Goal: Task Accomplishment & Management: Manage account settings

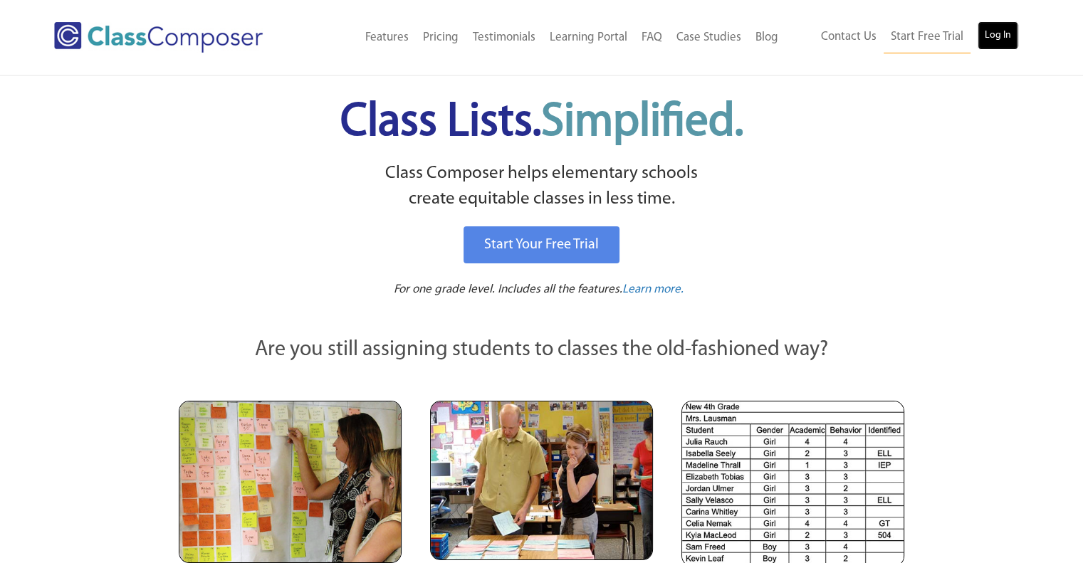
drag, startPoint x: 0, startPoint y: 0, endPoint x: 1000, endPoint y: 25, distance: 1000.4
click at [1000, 25] on link "Log In" at bounding box center [998, 35] width 41 height 28
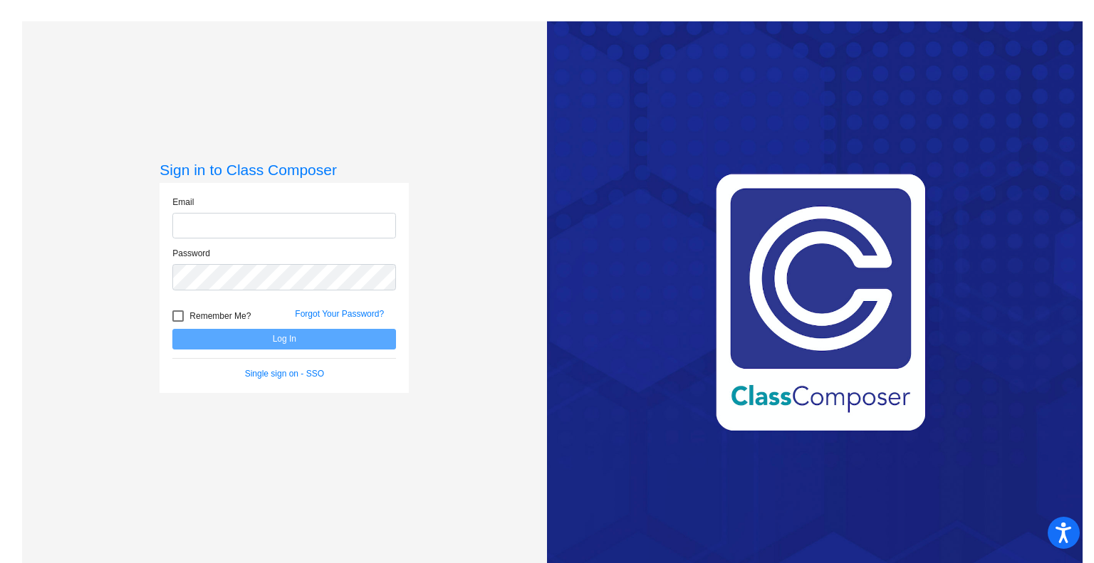
click at [261, 228] on input "email" at bounding box center [284, 226] width 224 height 26
type input "[PERSON_NAME][EMAIL_ADDRESS][PERSON_NAME][DOMAIN_NAME]"
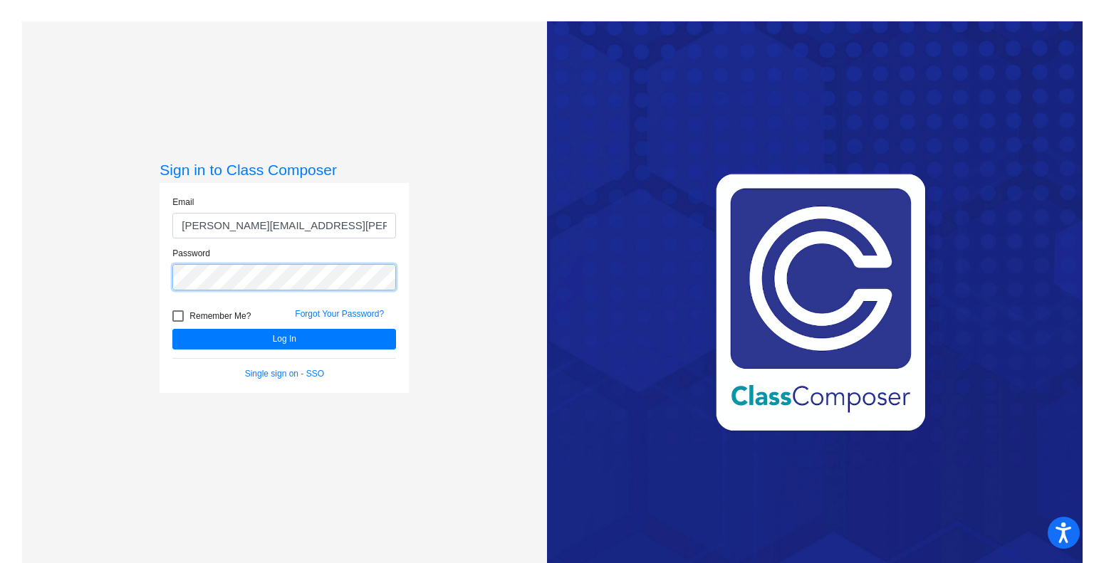
click at [172, 329] on button "Log In" at bounding box center [284, 339] width 224 height 21
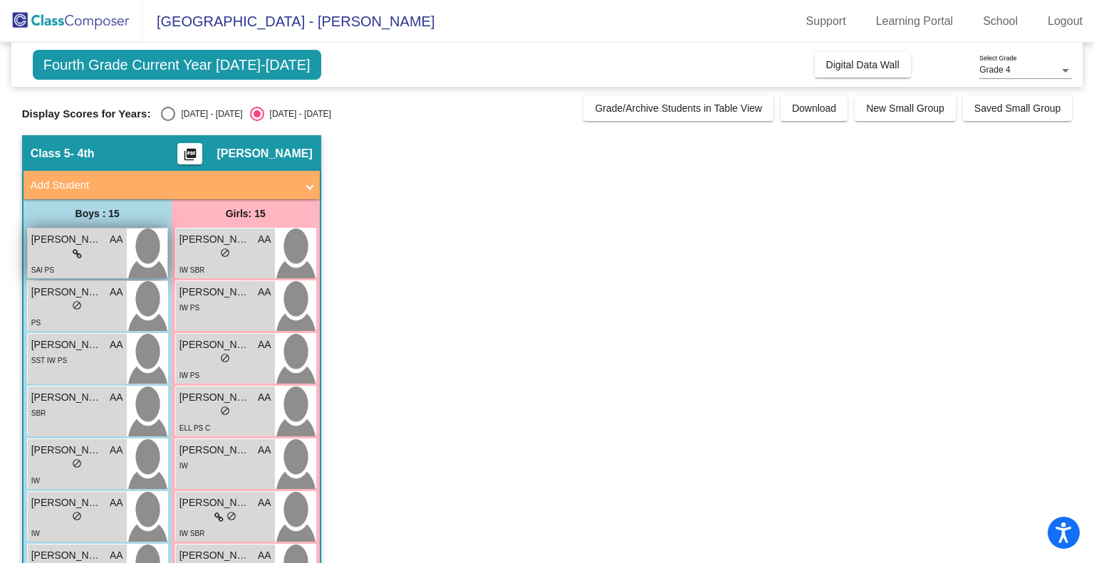
drag, startPoint x: 306, startPoint y: 347, endPoint x: 147, endPoint y: 269, distance: 176.5
click at [147, 269] on img at bounding box center [147, 254] width 41 height 50
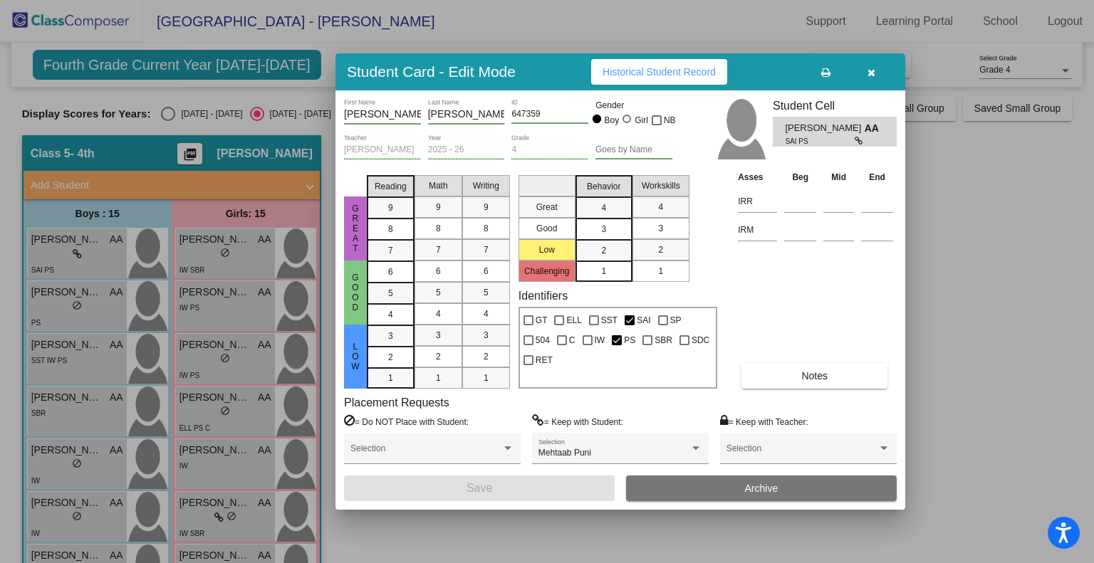
click at [868, 75] on icon "button" at bounding box center [872, 73] width 8 height 10
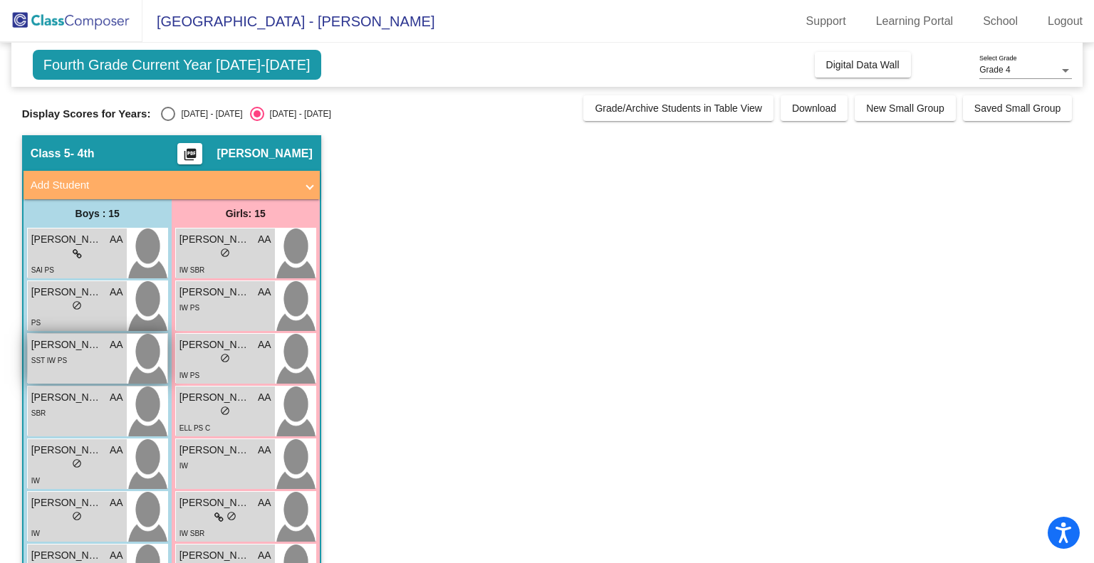
click at [105, 372] on div "[PERSON_NAME] AA lock do_not_disturb_alt SST IW PS" at bounding box center [77, 359] width 99 height 50
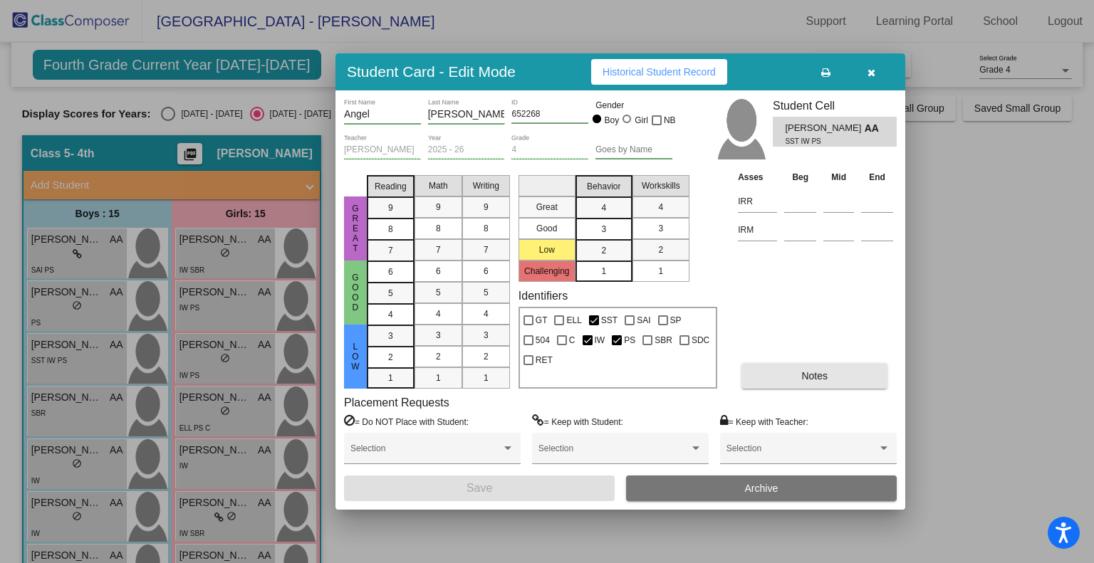
click at [813, 376] on span "Notes" at bounding box center [814, 375] width 26 height 11
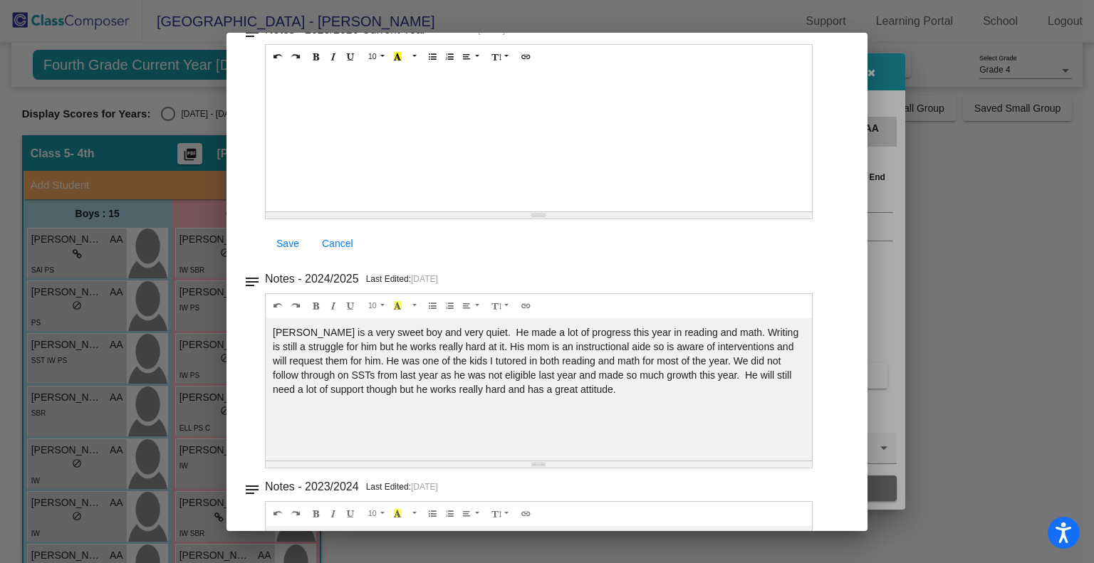
scroll to position [120, 0]
drag, startPoint x: 481, startPoint y: 261, endPoint x: 430, endPoint y: 234, distance: 58.0
click at [430, 234] on div "Save Cancel" at bounding box center [539, 243] width 548 height 26
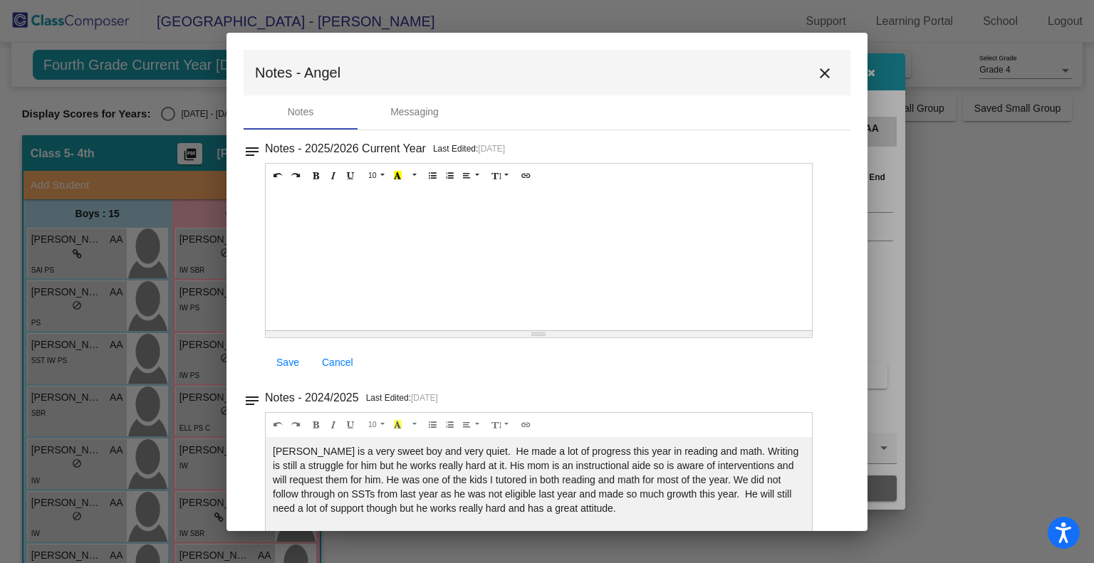
click at [816, 71] on mat-icon "close" at bounding box center [824, 73] width 17 height 17
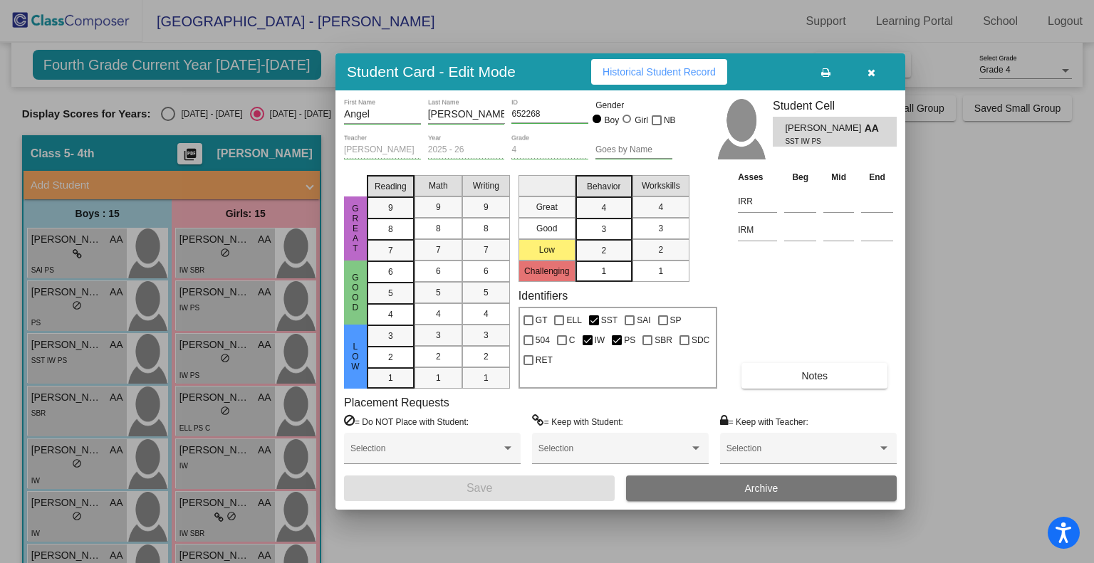
click at [258, 403] on div at bounding box center [547, 281] width 1094 height 563
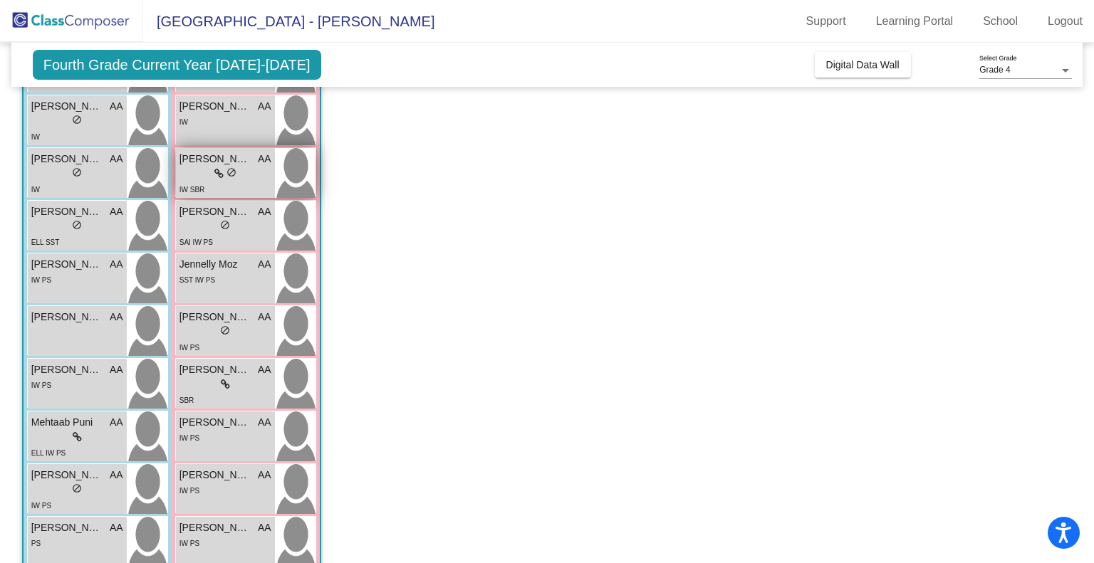
scroll to position [345, 0]
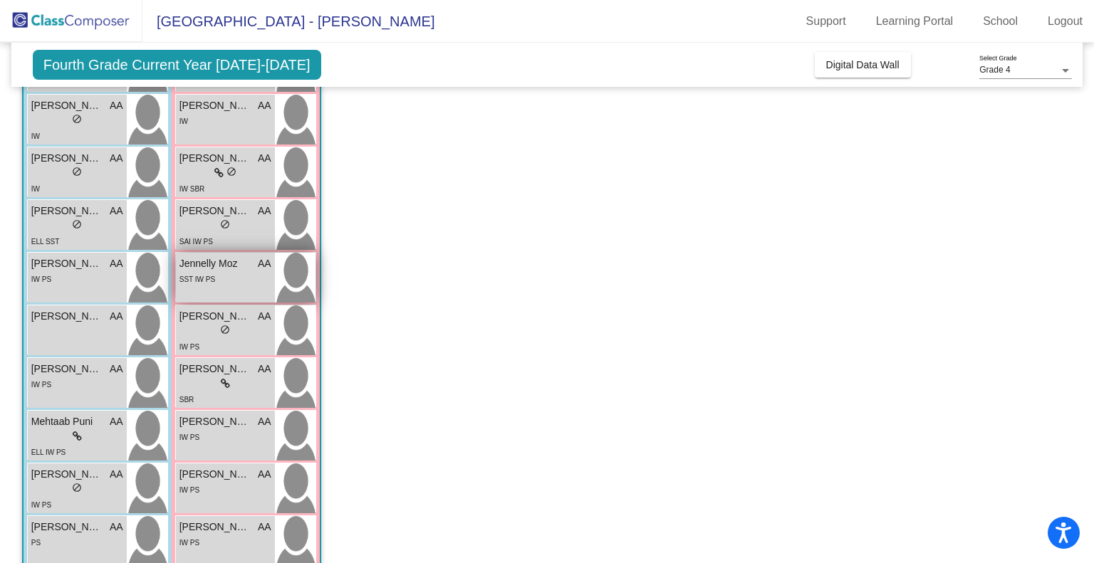
click at [237, 287] on div "[PERSON_NAME] Moz AA lock do_not_disturb_alt SST IW PS" at bounding box center [225, 278] width 99 height 50
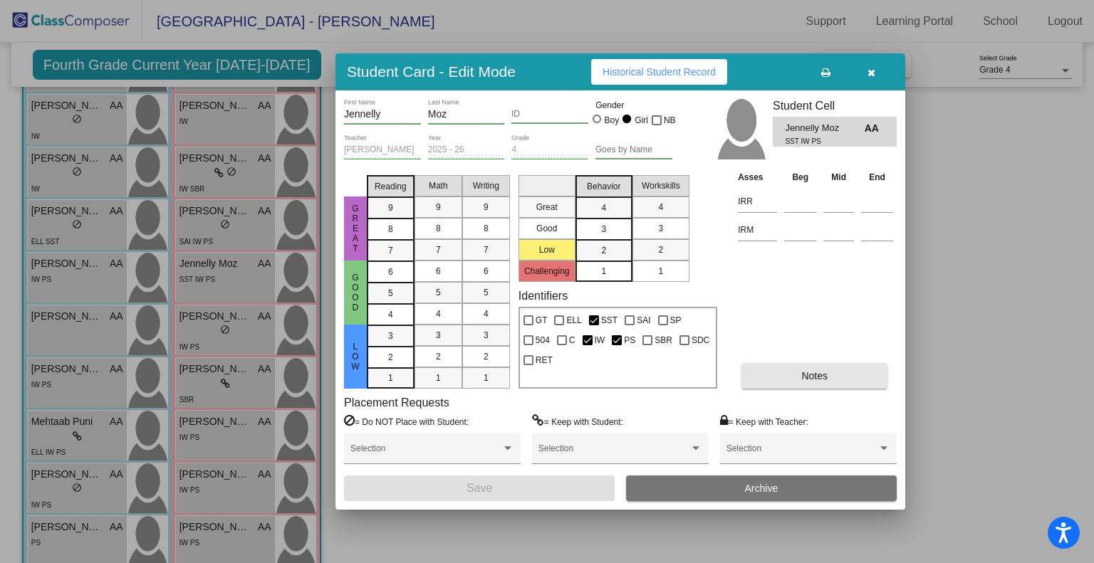
click at [803, 373] on span "Notes" at bounding box center [814, 375] width 26 height 11
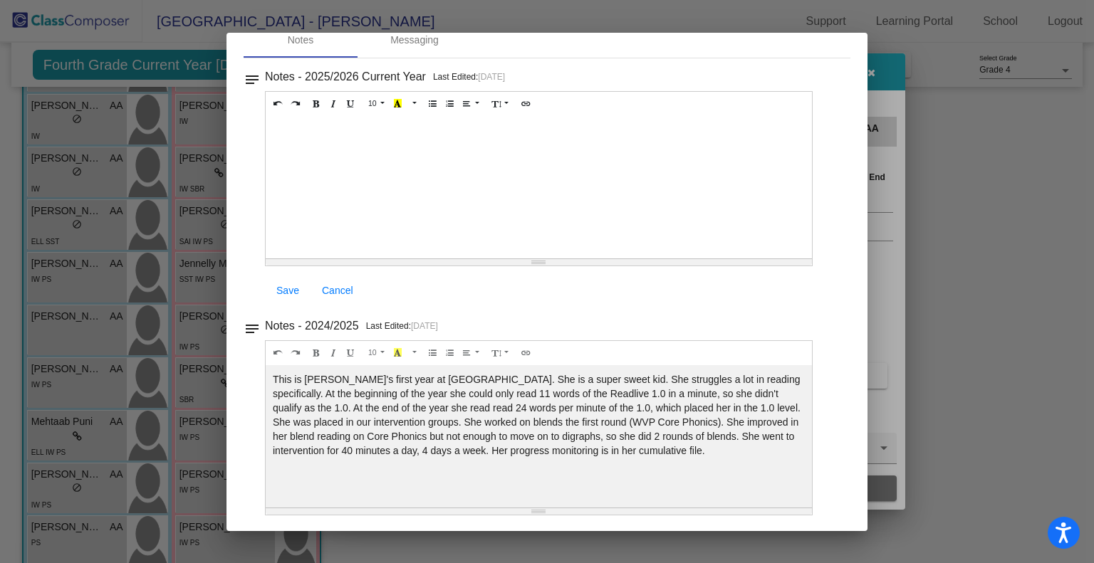
scroll to position [0, 0]
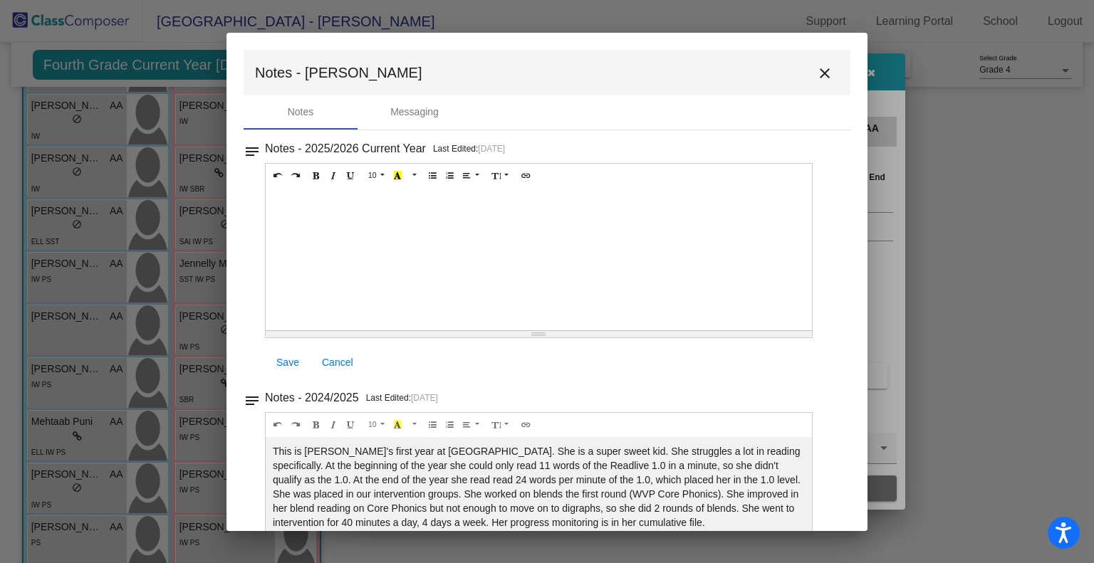
click at [826, 84] on mat-toolbar "Notes - Jennelly close" at bounding box center [547, 73] width 607 height 46
click at [823, 78] on mat-icon "close" at bounding box center [824, 73] width 17 height 17
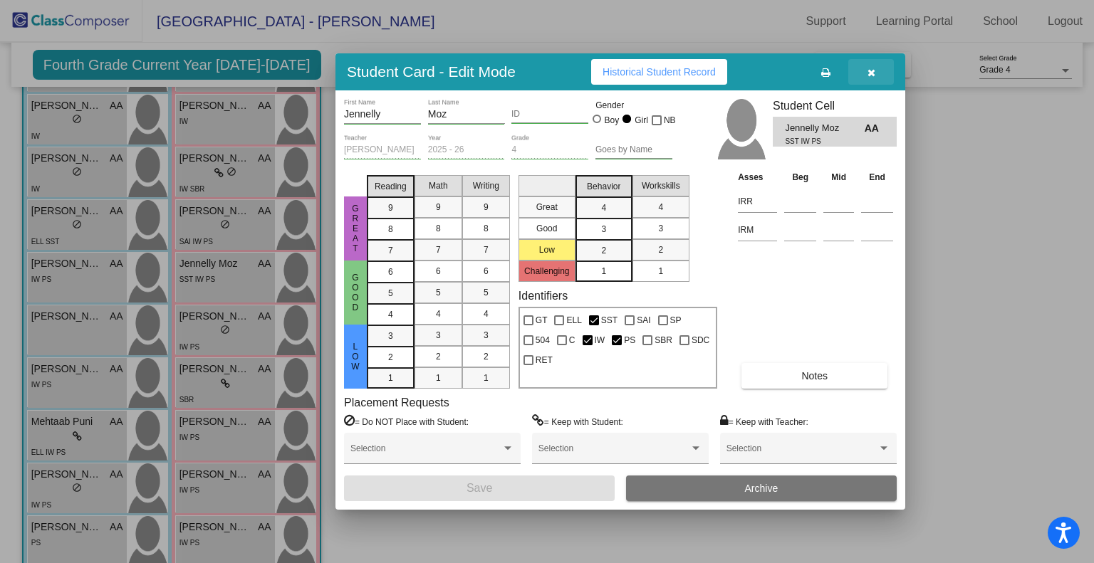
click at [878, 71] on button "button" at bounding box center [871, 72] width 46 height 26
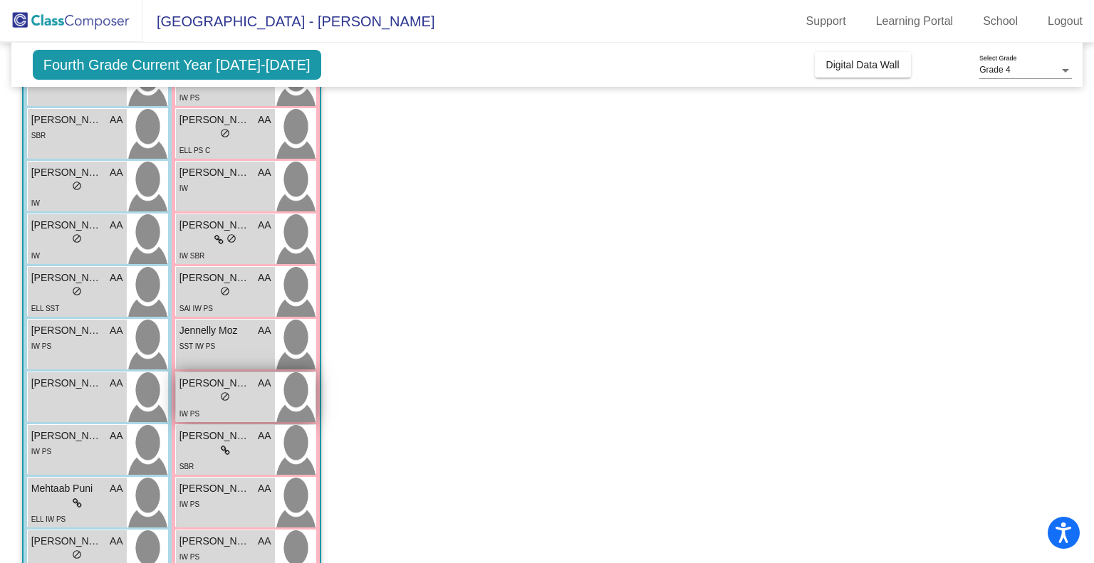
scroll to position [477, 0]
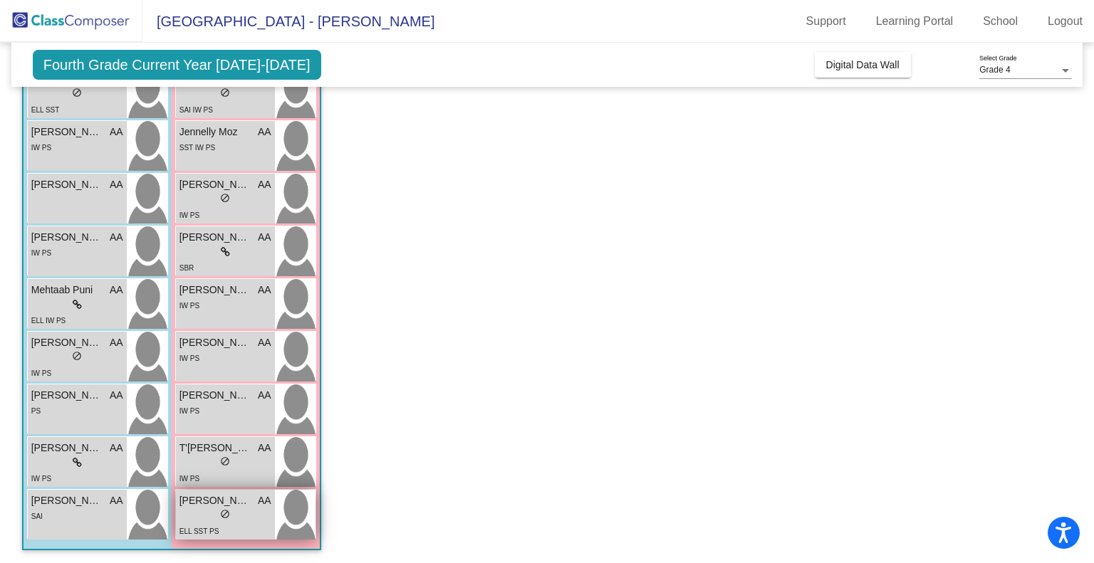
click at [245, 532] on div "ELL SST PS" at bounding box center [226, 531] width 92 height 15
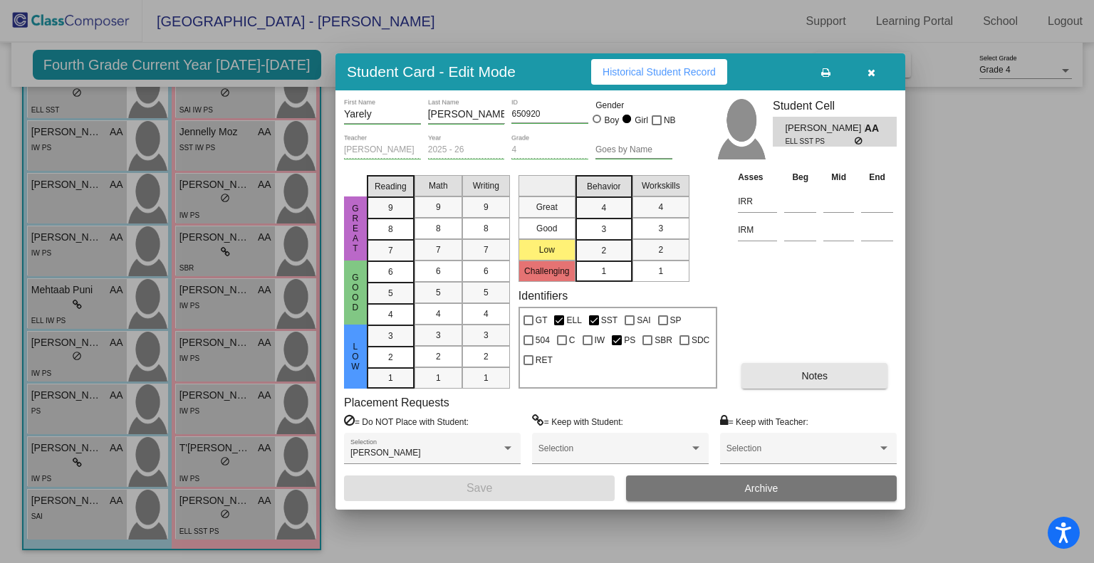
click at [784, 375] on button "Notes" at bounding box center [815, 376] width 146 height 26
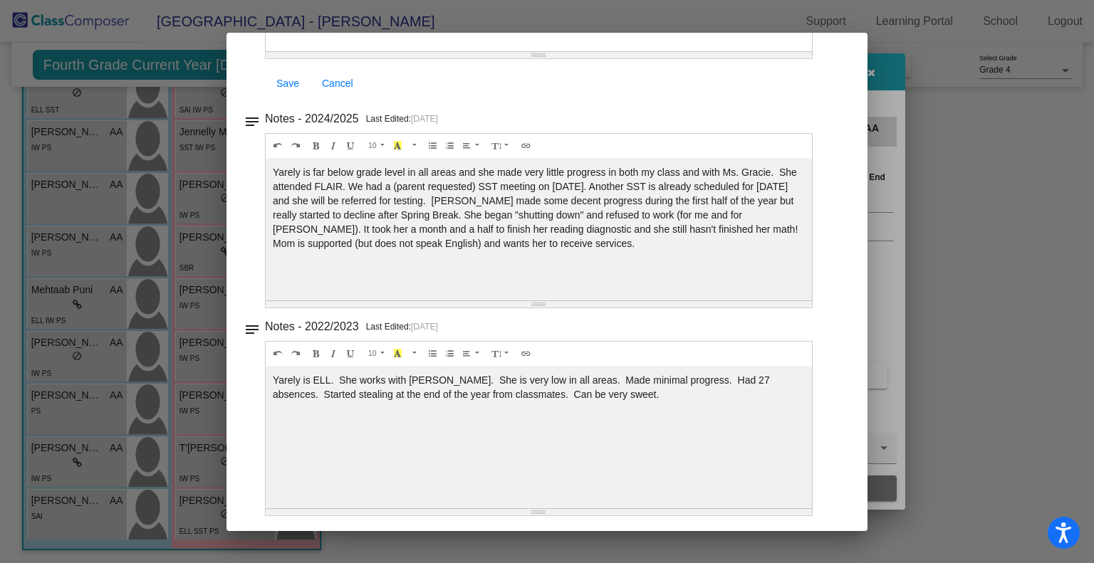
scroll to position [0, 0]
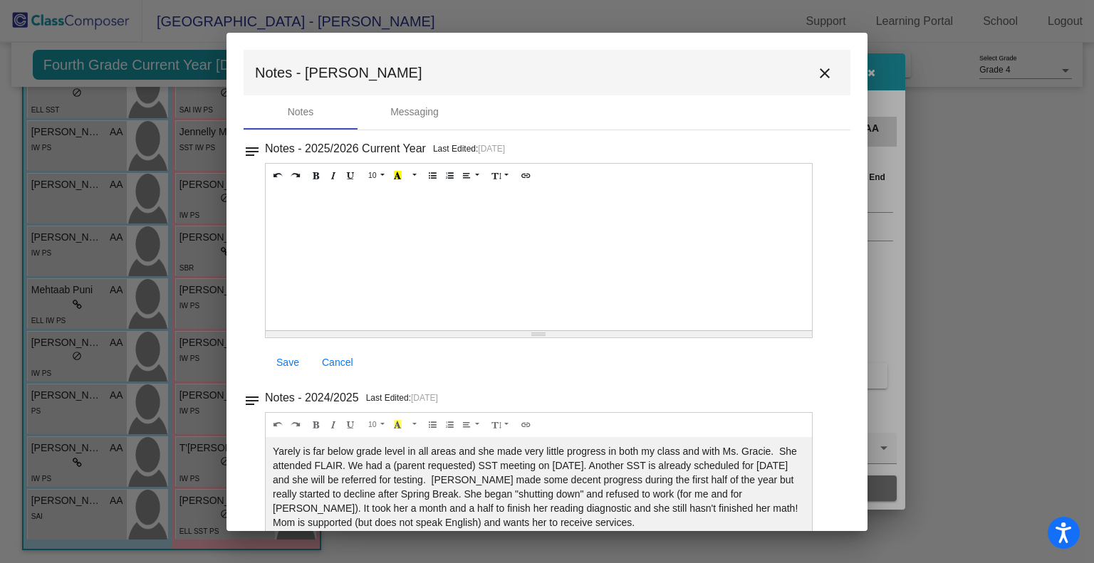
click at [818, 68] on mat-icon "close" at bounding box center [824, 73] width 17 height 17
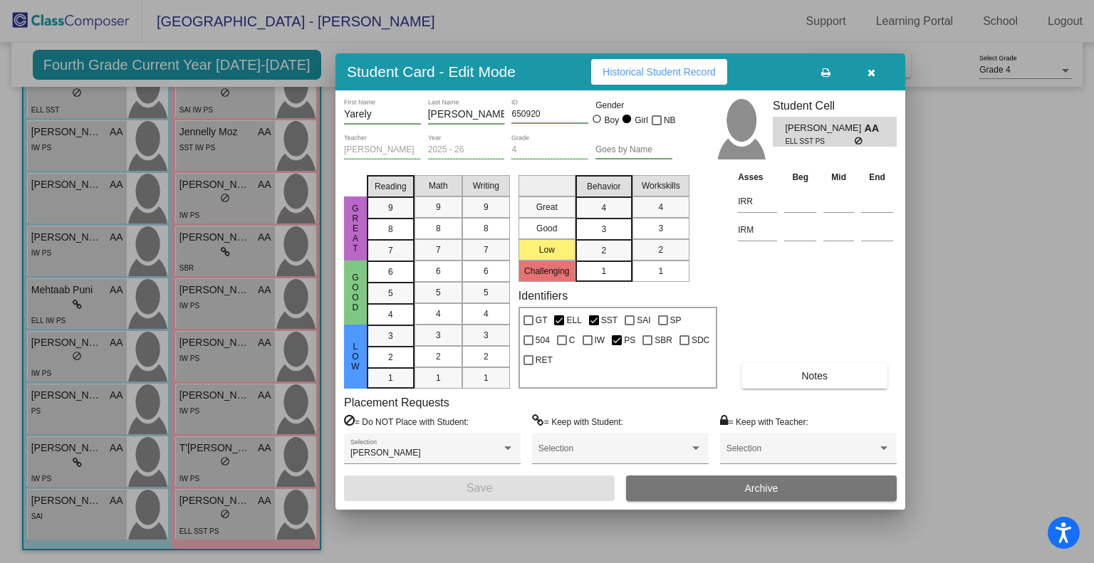
click at [874, 58] on div "Student Card - Edit Mode Historical Student Record" at bounding box center [621, 71] width 570 height 37
click at [872, 73] on icon "button" at bounding box center [872, 73] width 8 height 10
